Goal: Information Seeking & Learning: Learn about a topic

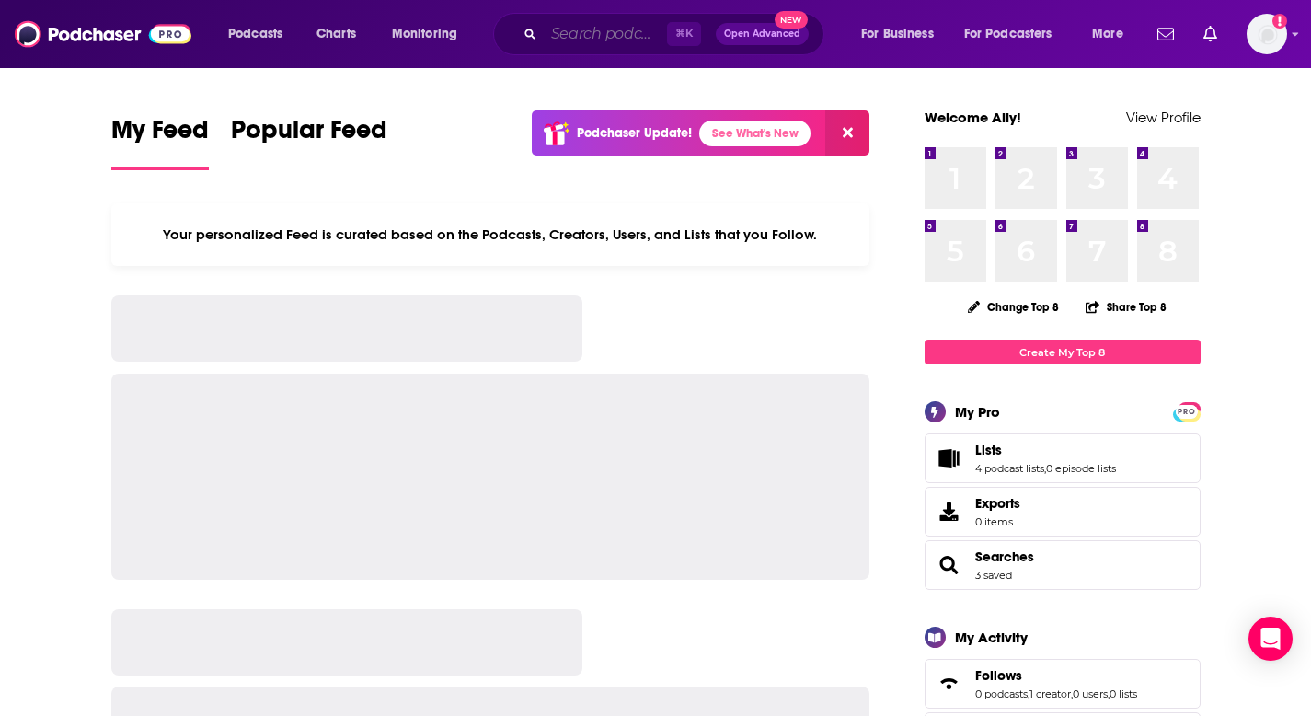
click at [639, 36] on input "Search podcasts, credits, & more..." at bounding box center [605, 33] width 123 height 29
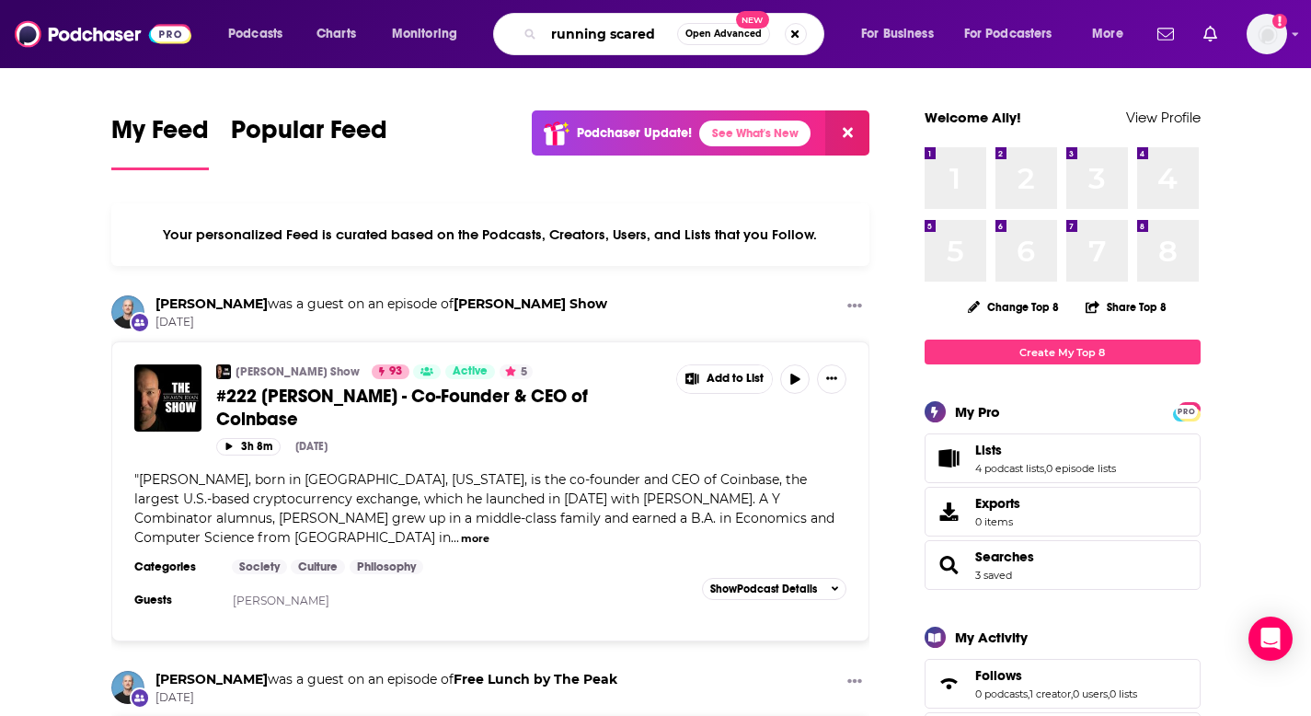
type input "running scared"
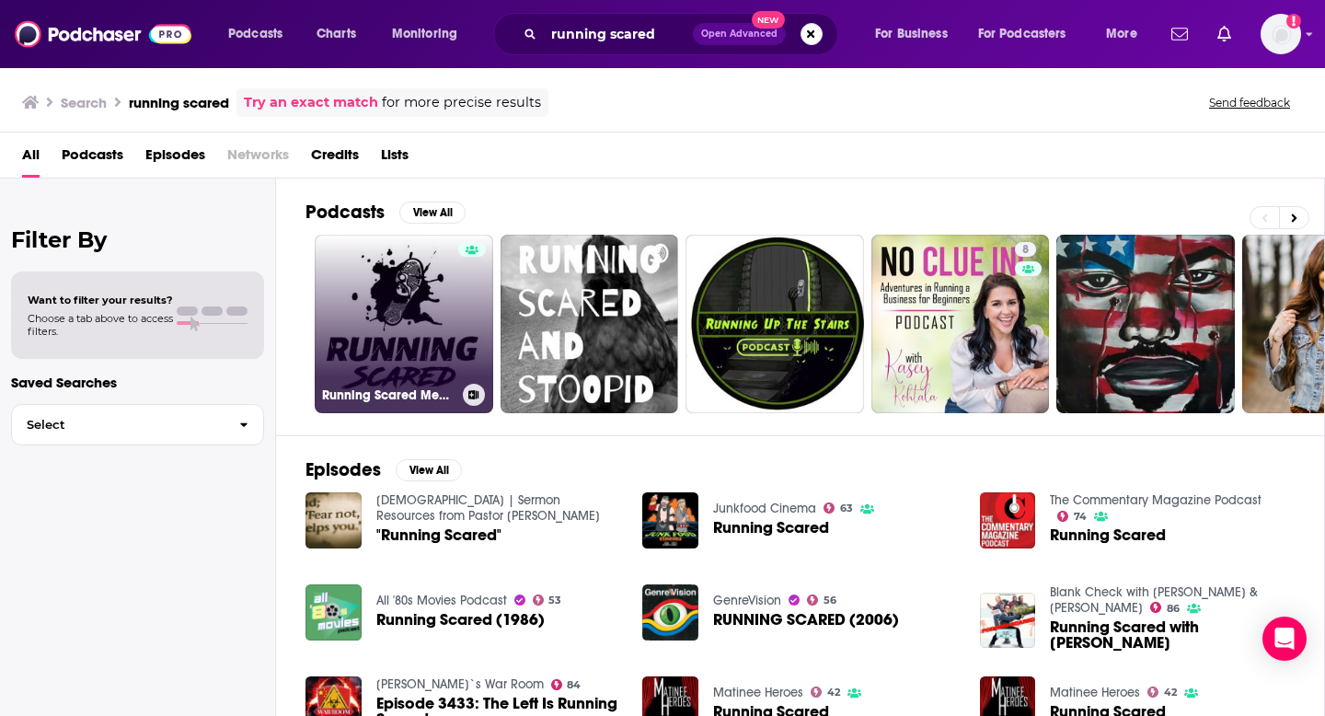
click at [393, 328] on link "Running Scared Media" at bounding box center [404, 324] width 178 height 178
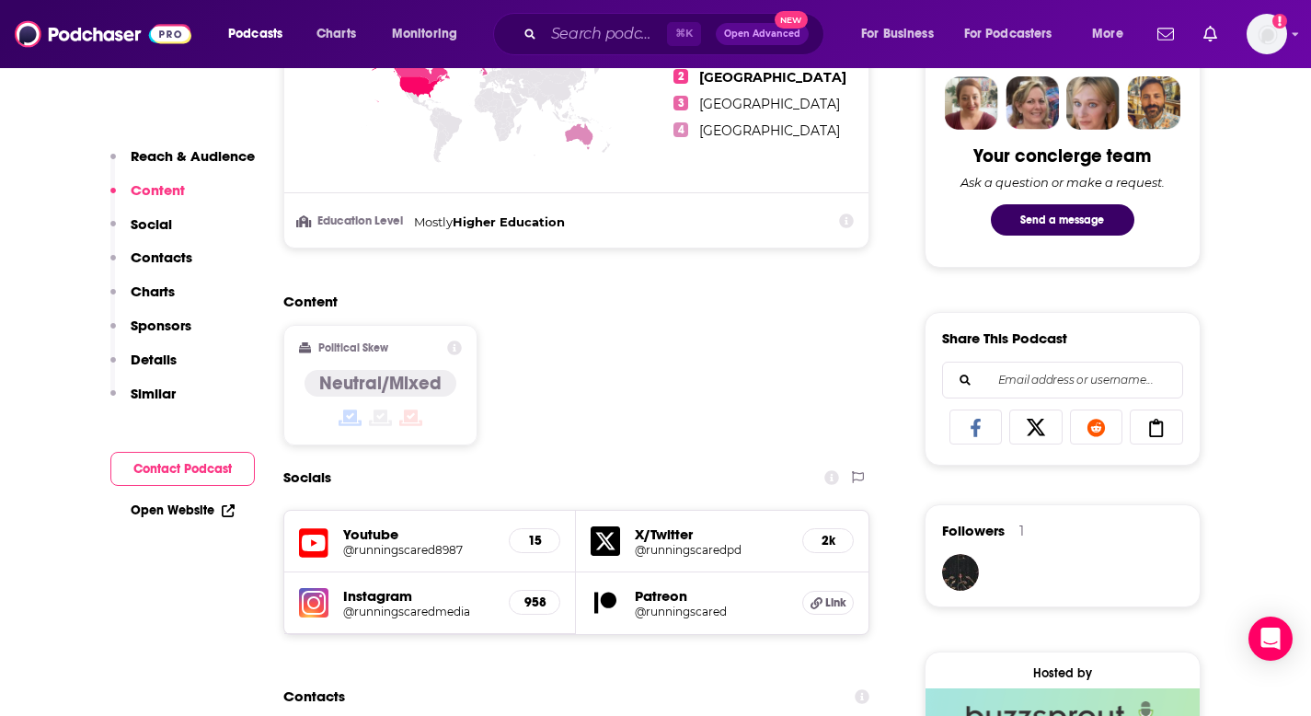
scroll to position [989, 0]
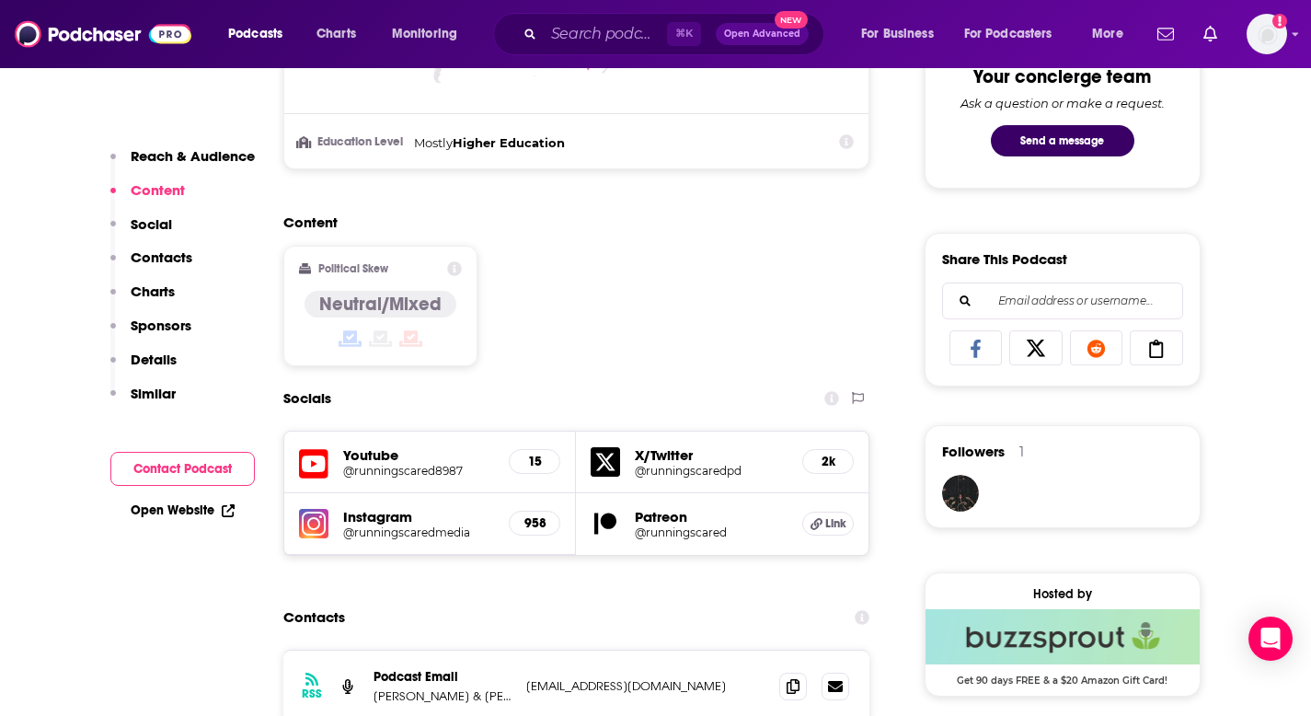
click at [497, 438] on div "Youtube @runningscared8987 15" at bounding box center [430, 462] width 293 height 62
click at [777, 379] on div "Content Political Skew Neutral/Mixed" at bounding box center [576, 296] width 587 height 167
drag, startPoint x: 822, startPoint y: 462, endPoint x: 701, endPoint y: 418, distance: 129.2
click at [701, 418] on div "Socials Youtube @runningscared8987 15 X/Twitter @runningscaredpd 2k Instagram @…" at bounding box center [576, 468] width 587 height 175
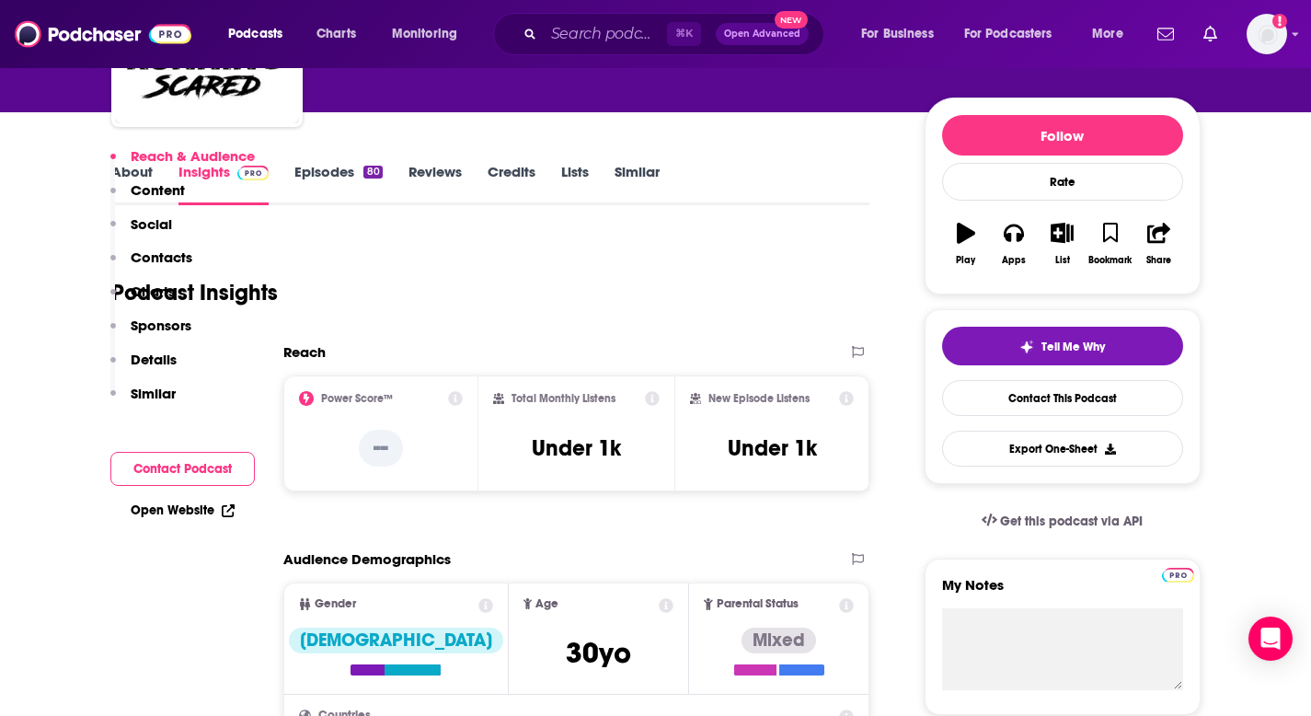
scroll to position [424, 0]
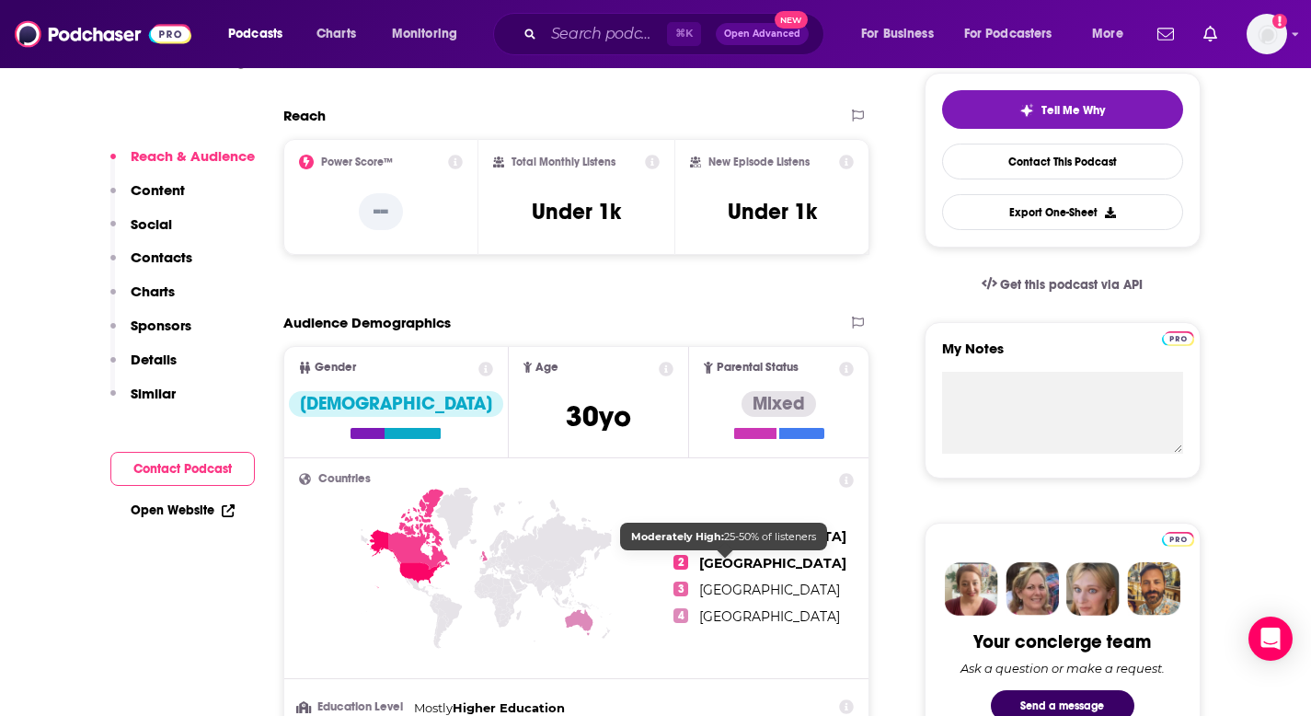
click at [716, 565] on span "[GEOGRAPHIC_DATA]" at bounding box center [772, 563] width 147 height 17
click at [440, 523] on icon at bounding box center [486, 602] width 375 height 228
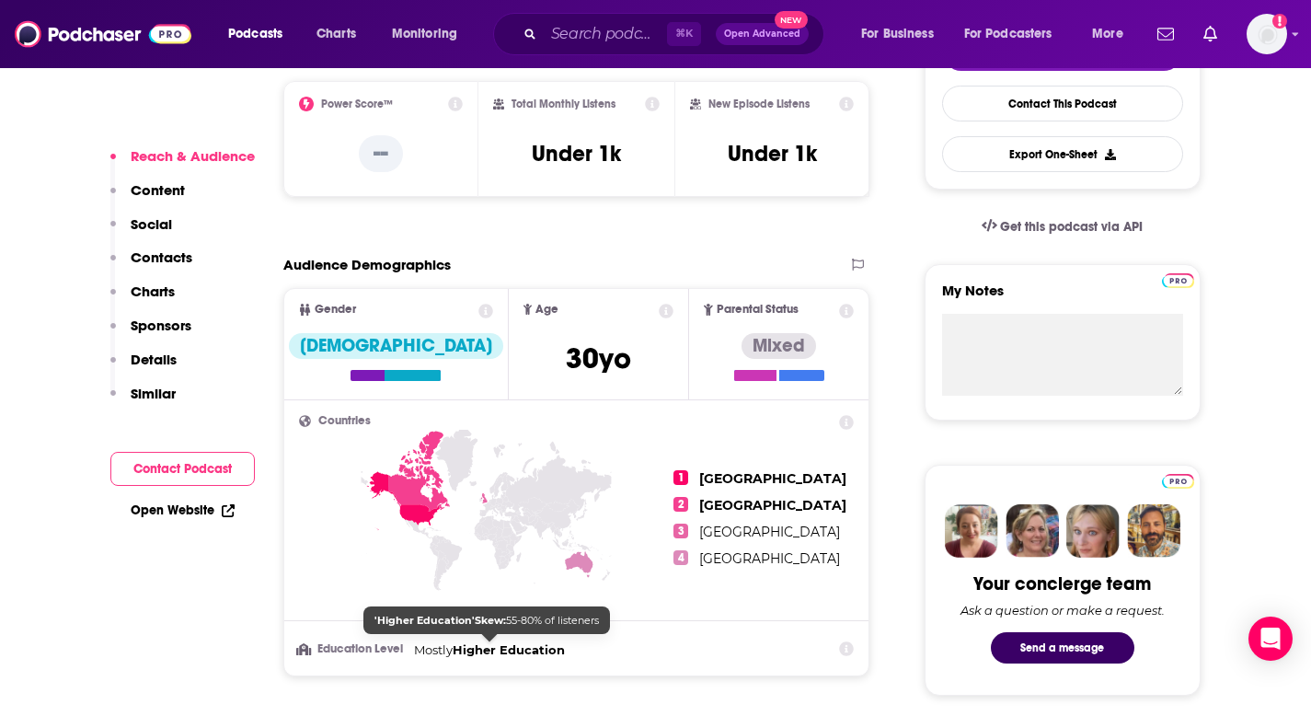
scroll to position [587, 0]
